Goal: Task Accomplishment & Management: Manage account settings

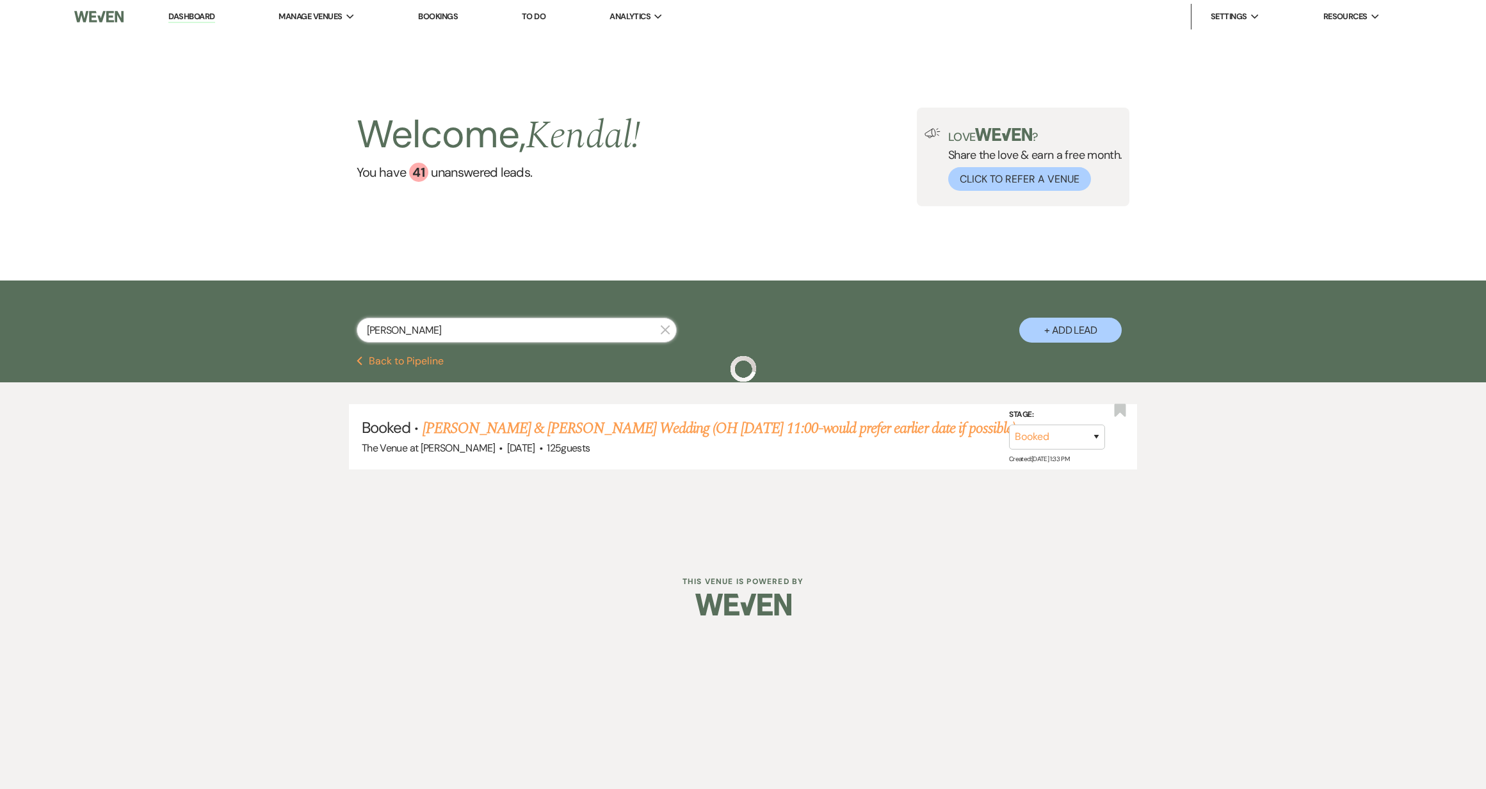
click at [406, 333] on input "[PERSON_NAME]" at bounding box center [517, 329] width 320 height 25
type input "jolie"
click at [492, 435] on link "[PERSON_NAME] & [PERSON_NAME] Wedding (OH 7.27-12:00) (NEED TO SIGN CONTRACT FO…" at bounding box center [765, 428] width 687 height 23
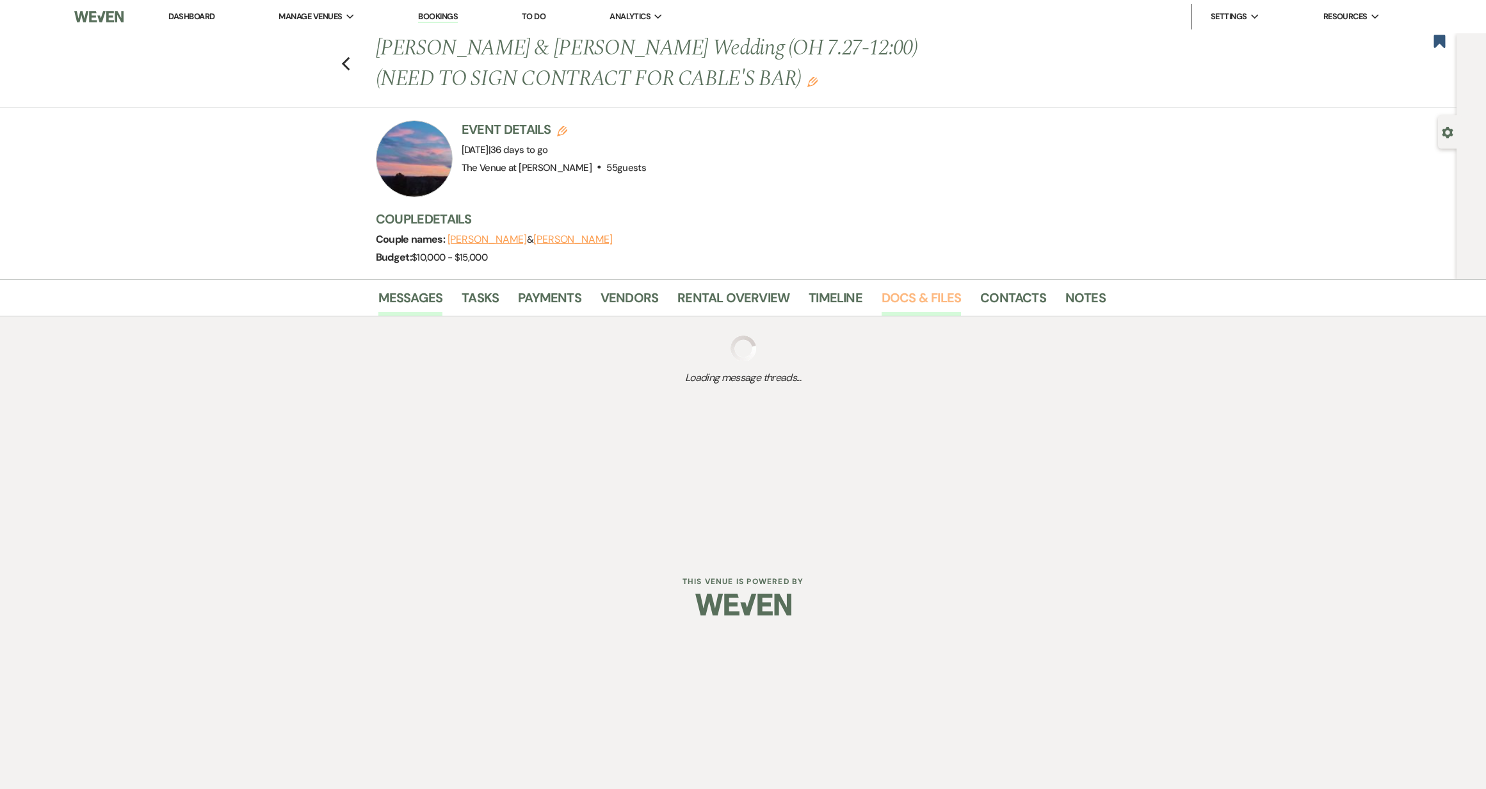
click at [905, 303] on link "Docs & Files" at bounding box center [920, 301] width 79 height 28
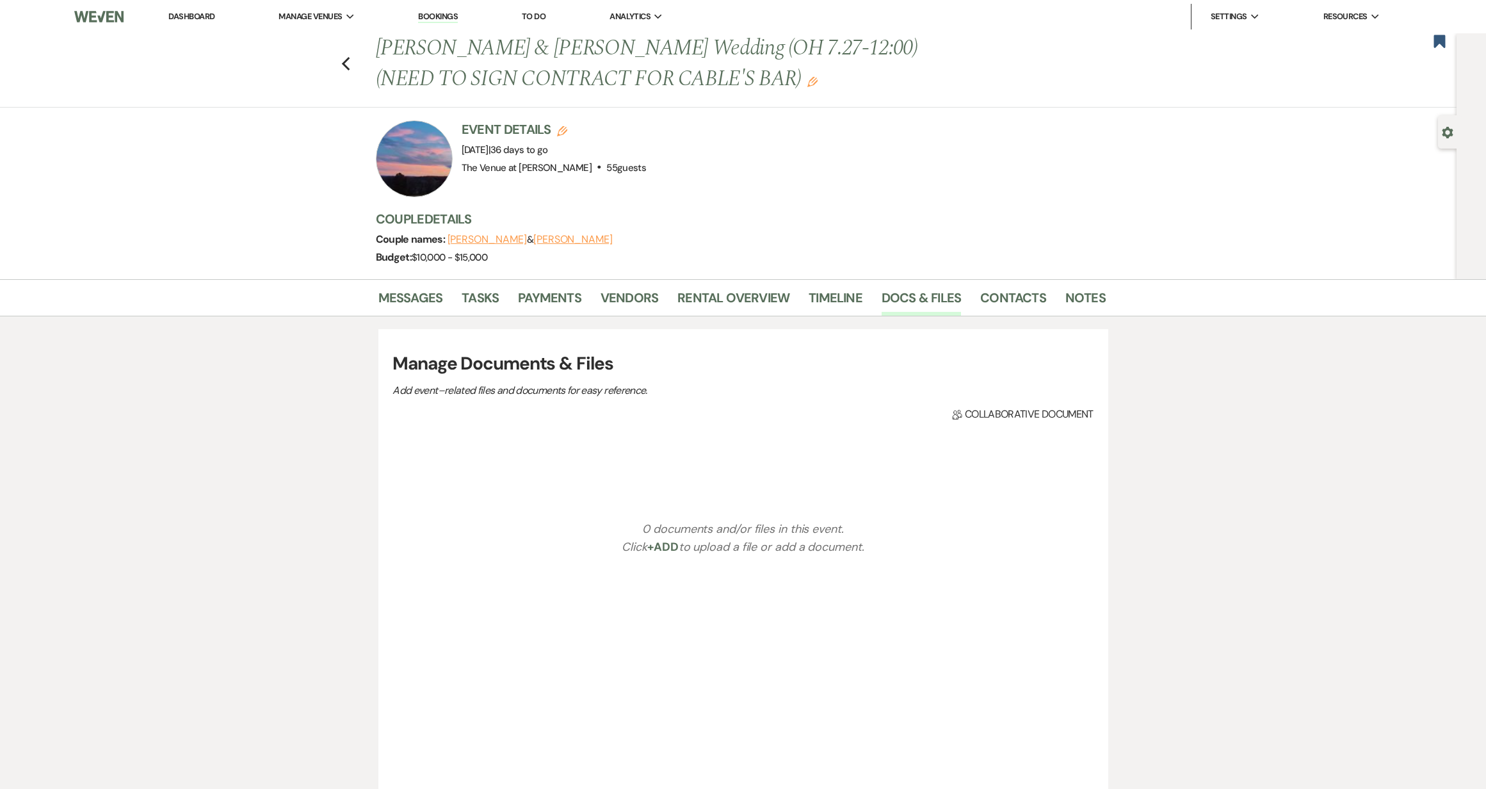
click at [328, 543] on div "Messages Tasks Payments Vendors Rental Overview Timeline Docs & Files Contacts …" at bounding box center [743, 603] width 1486 height 649
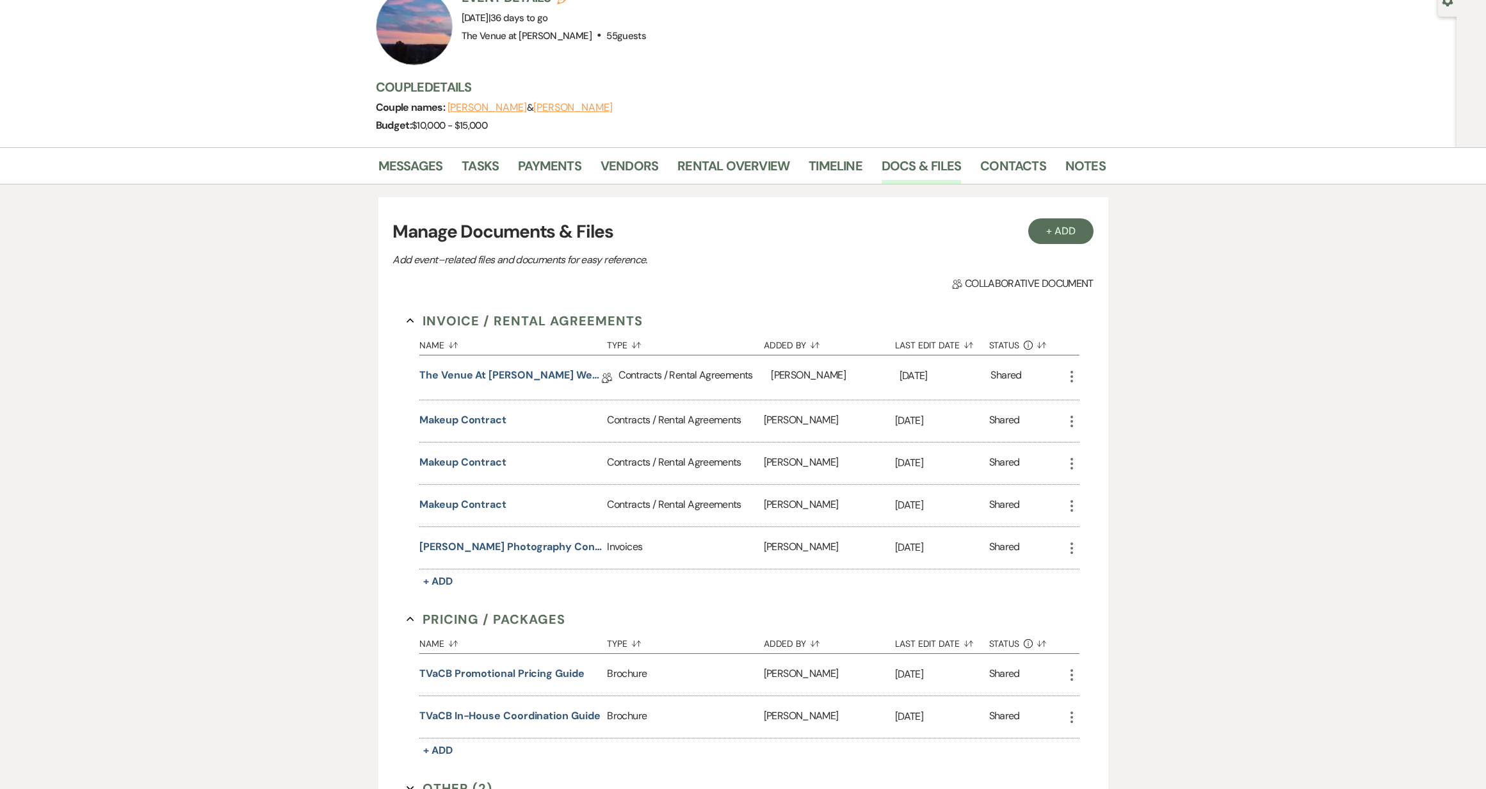
scroll to position [135, 0]
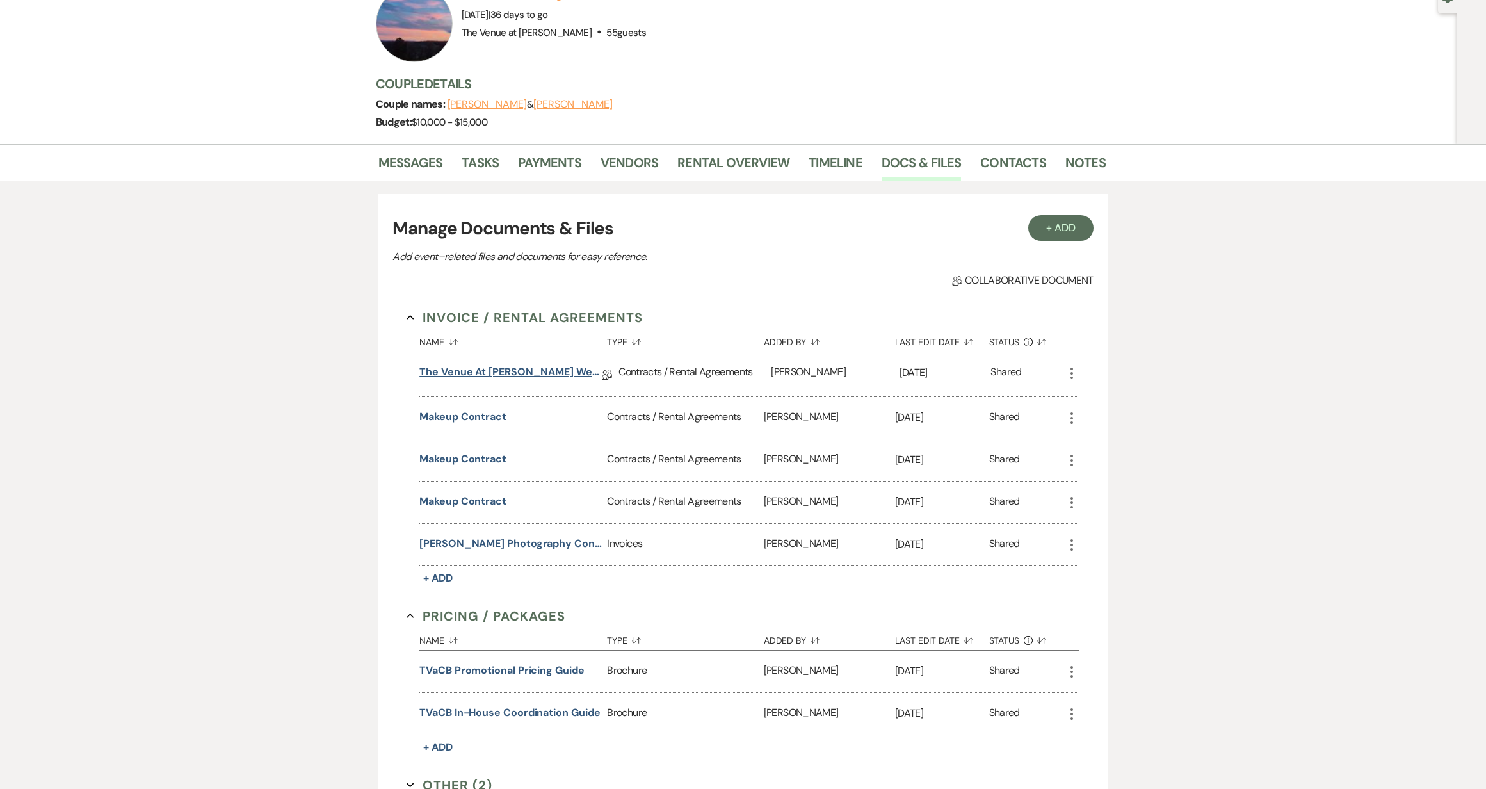
click at [490, 371] on link "The Venue at [PERSON_NAME] Wedding Contract-([DATE] [PERSON_NAME])" at bounding box center [510, 374] width 182 height 20
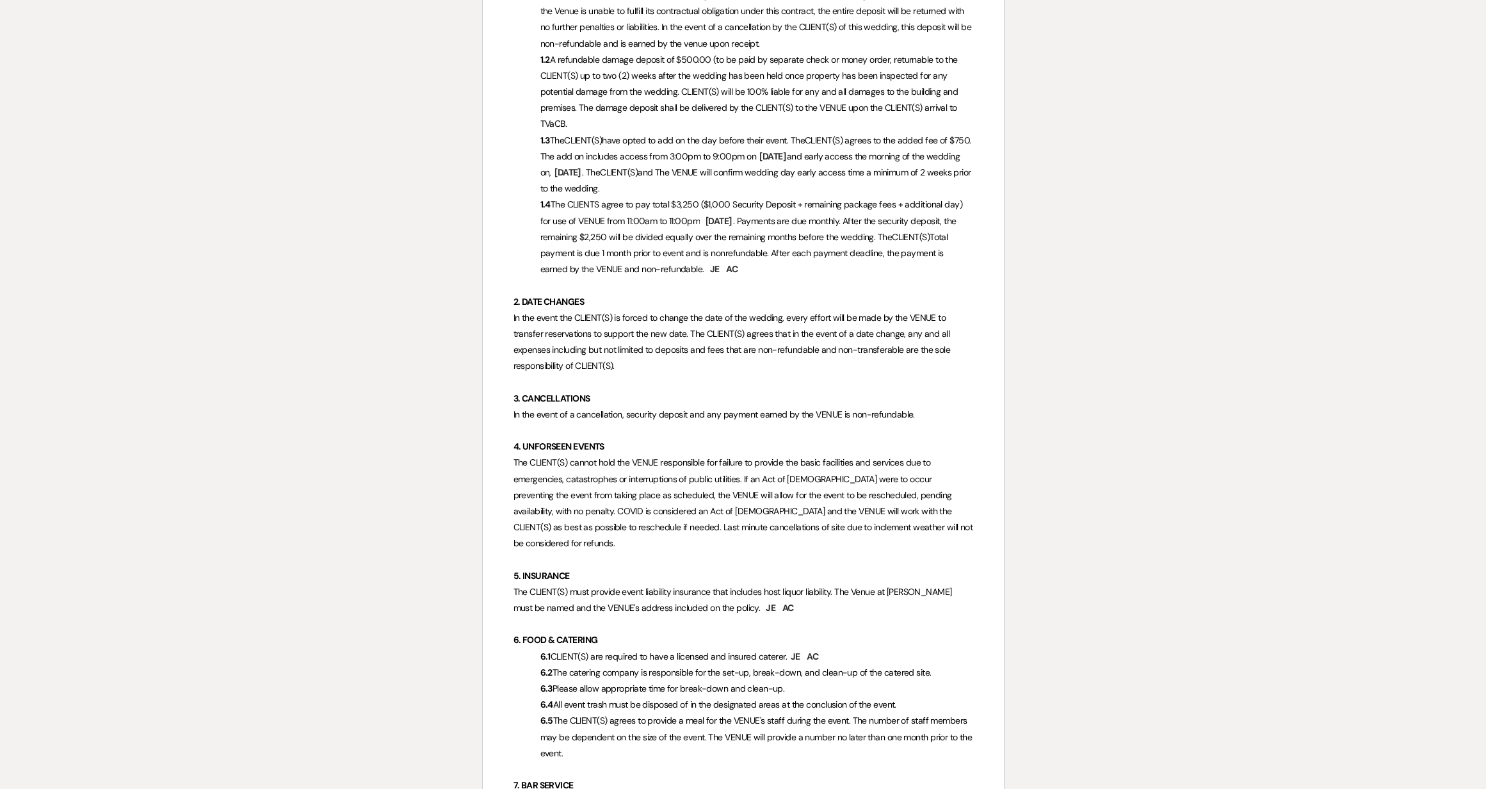
scroll to position [712, 0]
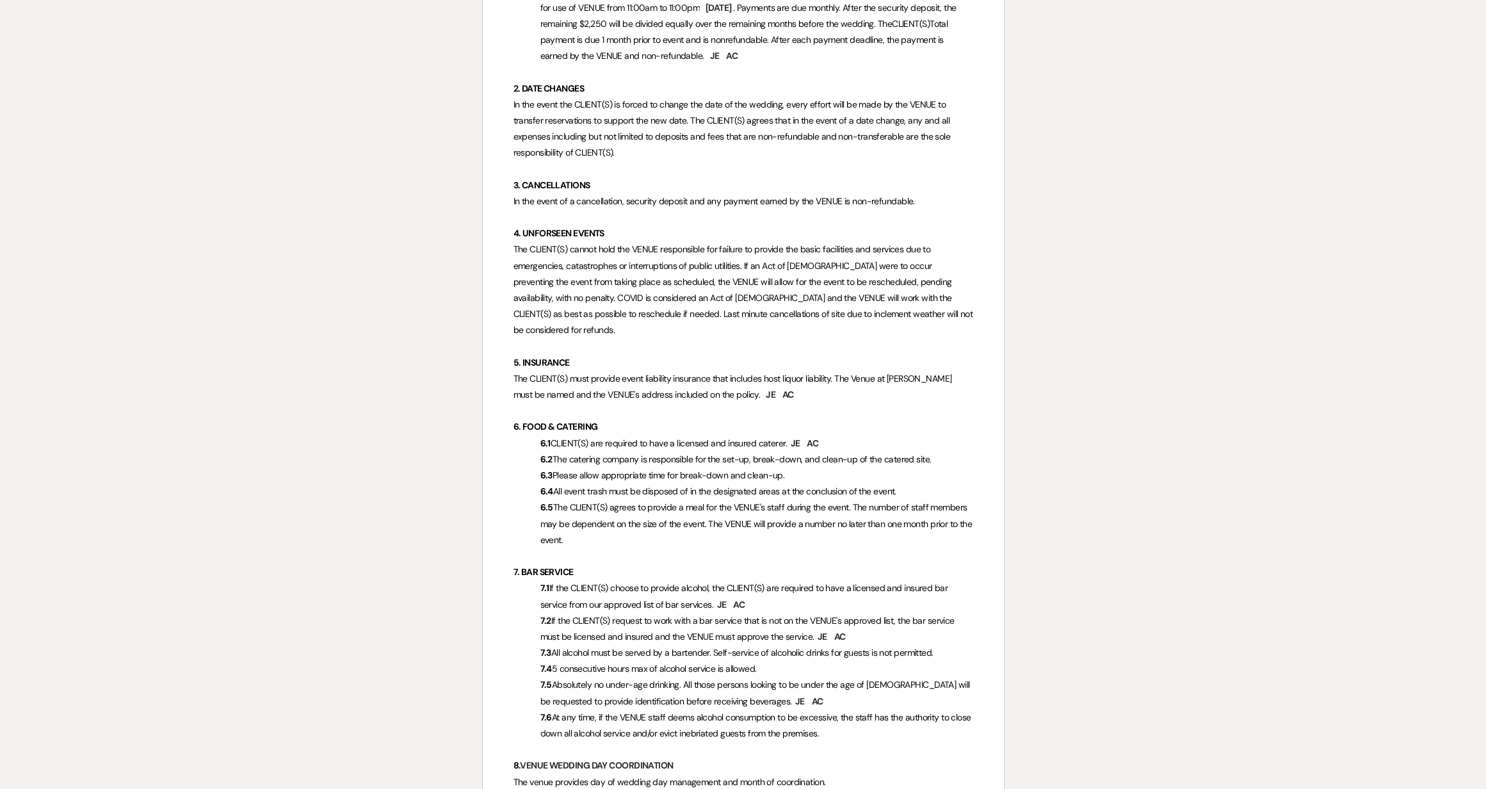
click at [732, 284] on span "The CLIENT(S) cannot hold the VENUE responsible for failure to provide the basi…" at bounding box center [743, 289] width 461 height 92
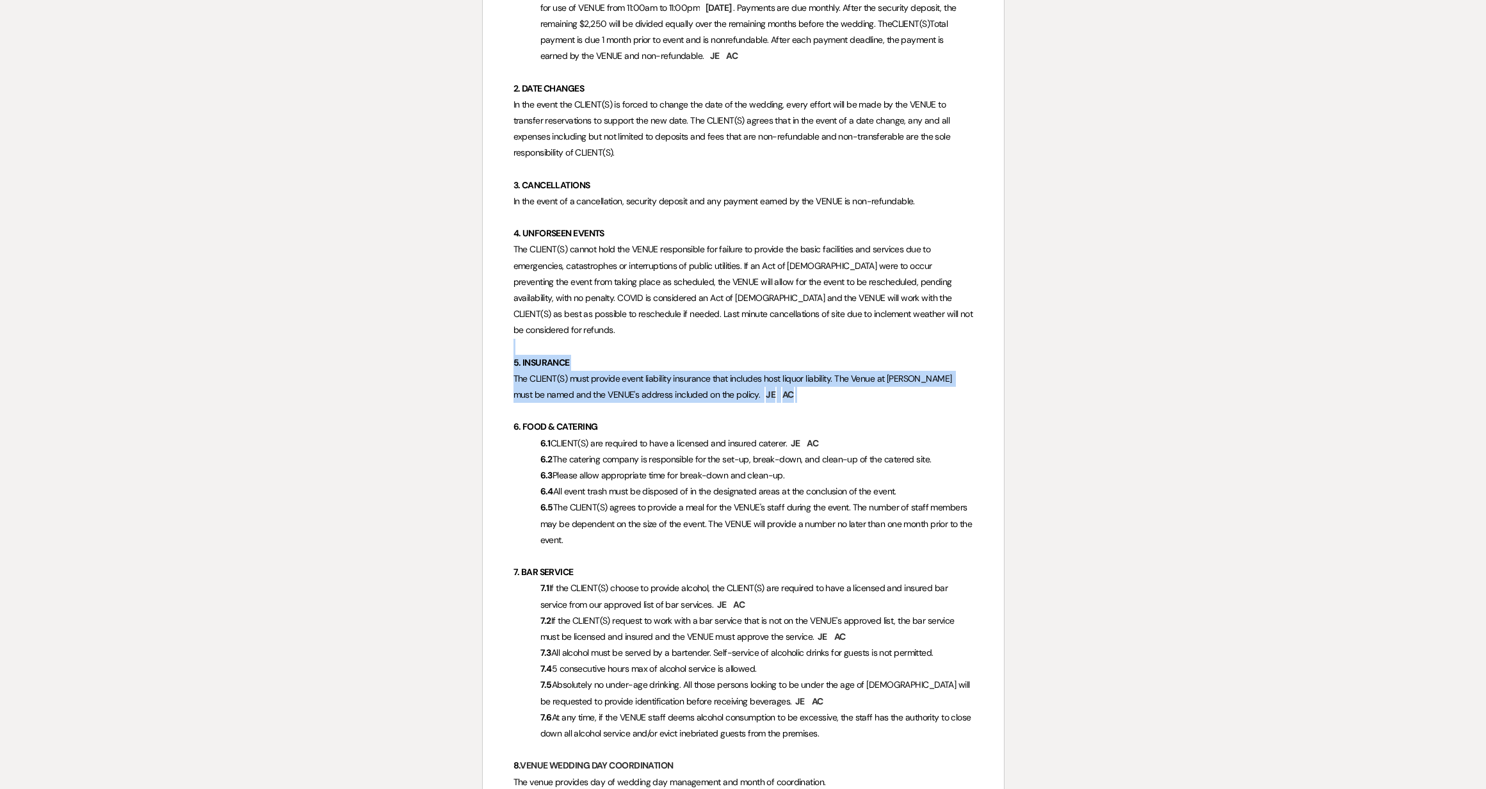
drag, startPoint x: 776, startPoint y: 376, endPoint x: 520, endPoint y: 326, distance: 261.0
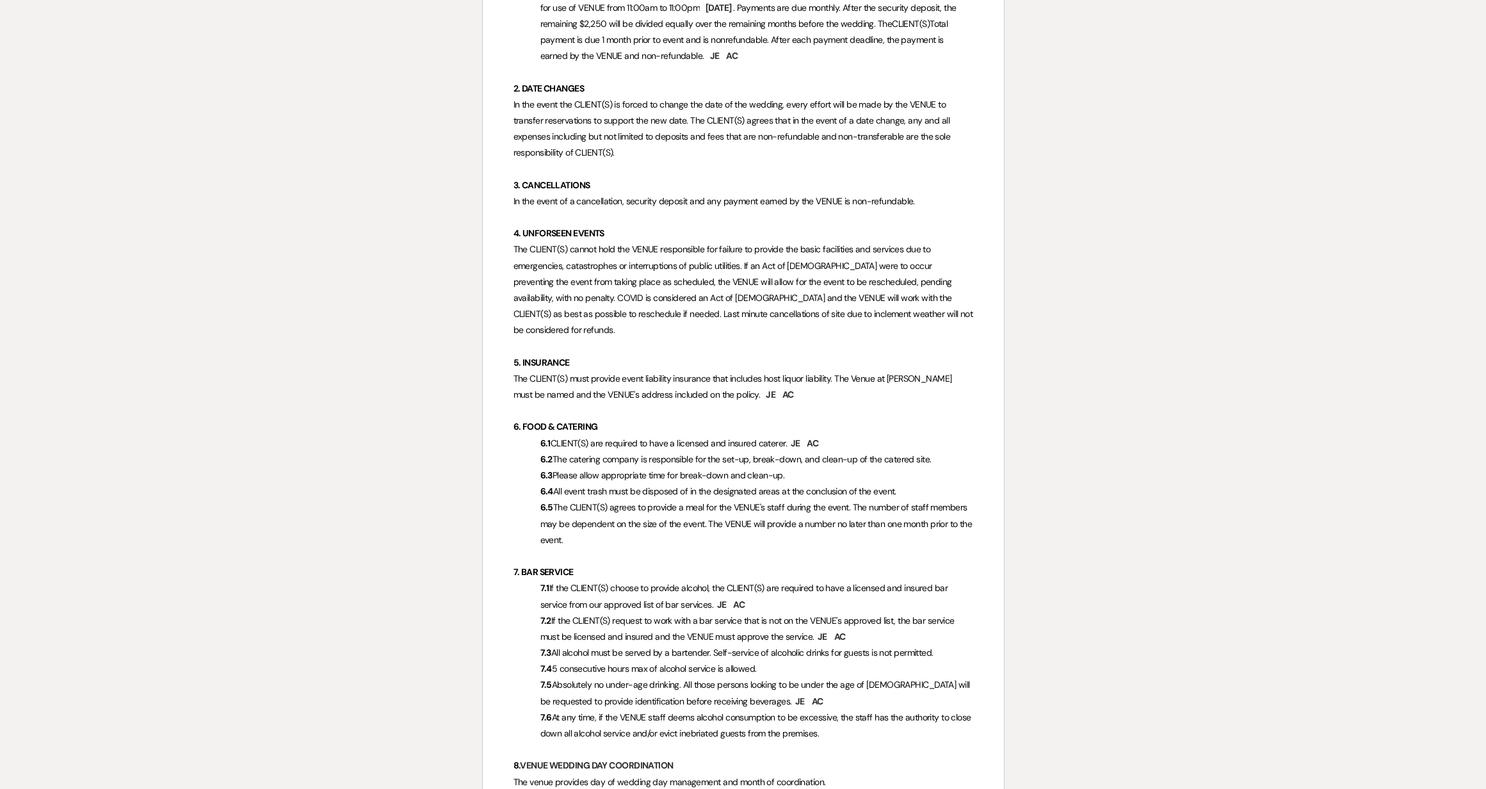
click at [614, 237] on p "4. UNFORSEEN EVENTS" at bounding box center [743, 233] width 460 height 16
click at [632, 301] on span "The CLIENT(S) cannot hold the VENUE responsible for failure to provide the basi…" at bounding box center [743, 289] width 461 height 92
